Goal: Transaction & Acquisition: Obtain resource

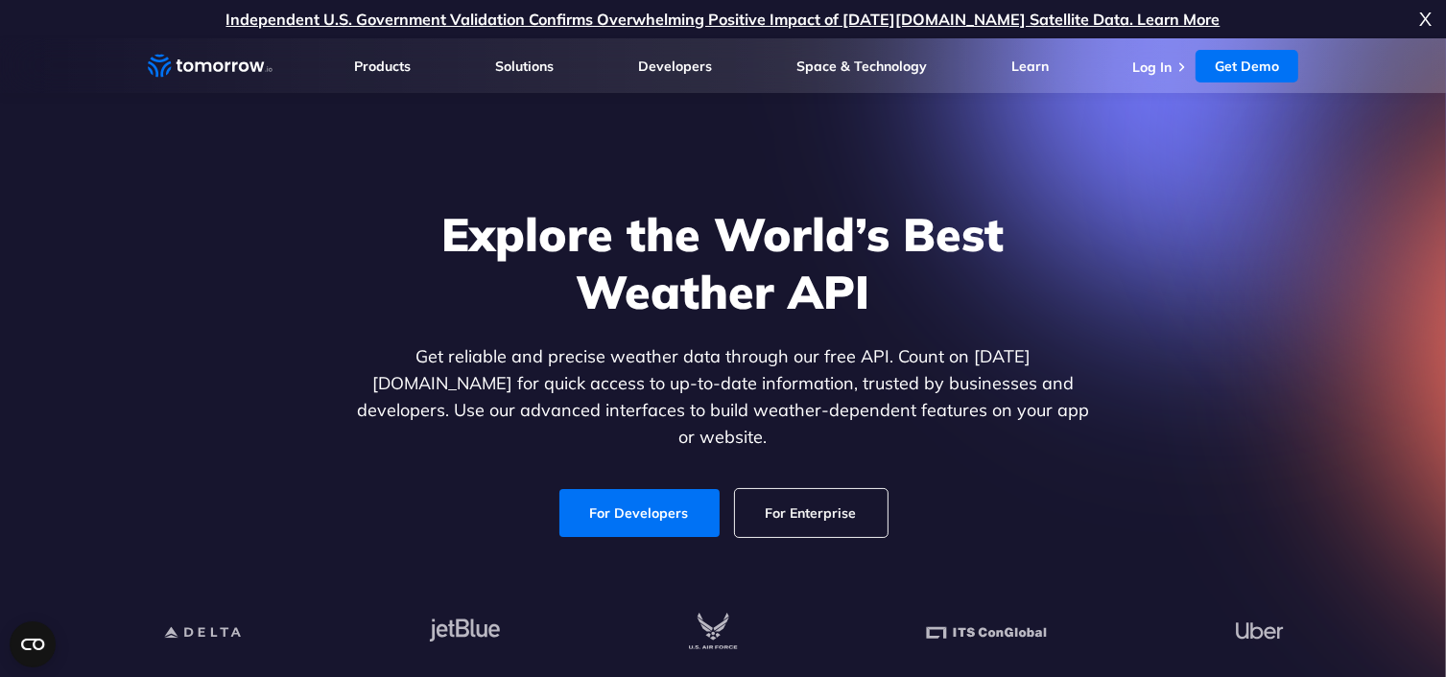
click at [675, 489] on link "For Developers" at bounding box center [639, 513] width 160 height 48
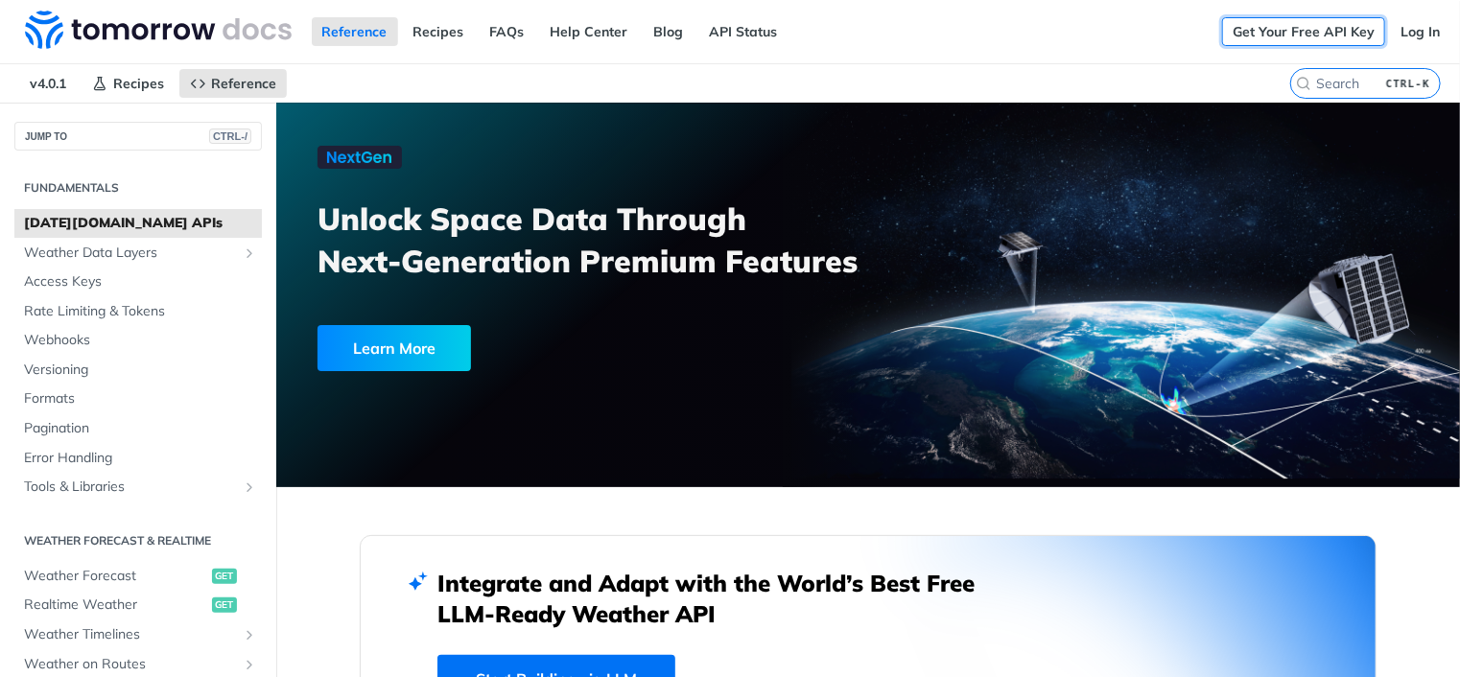
click at [1310, 20] on link "Get Your Free API Key" at bounding box center [1303, 31] width 163 height 29
